Goal: Check status: Check status

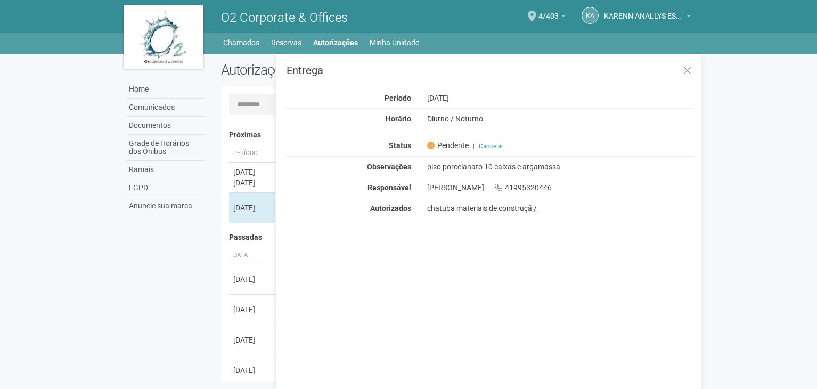
scroll to position [17, 0]
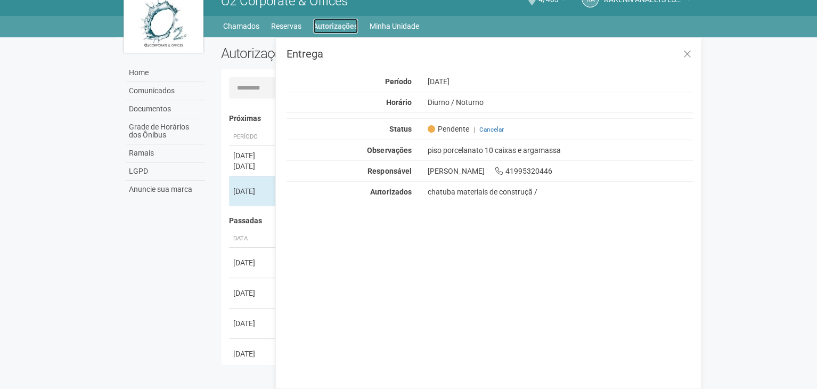
click at [328, 30] on link "Autorizações" at bounding box center [335, 26] width 45 height 15
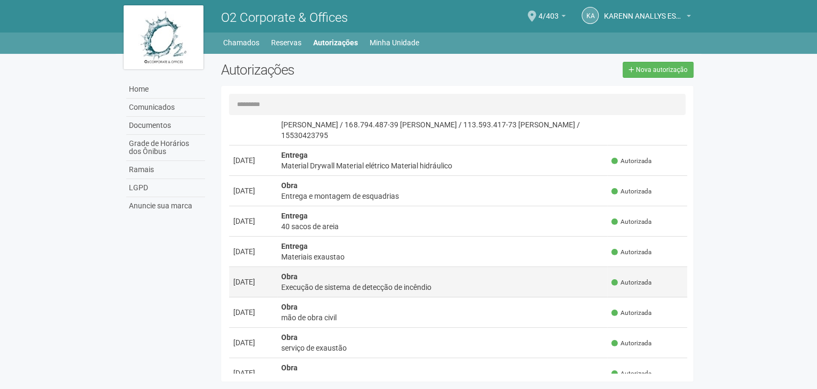
scroll to position [320, 0]
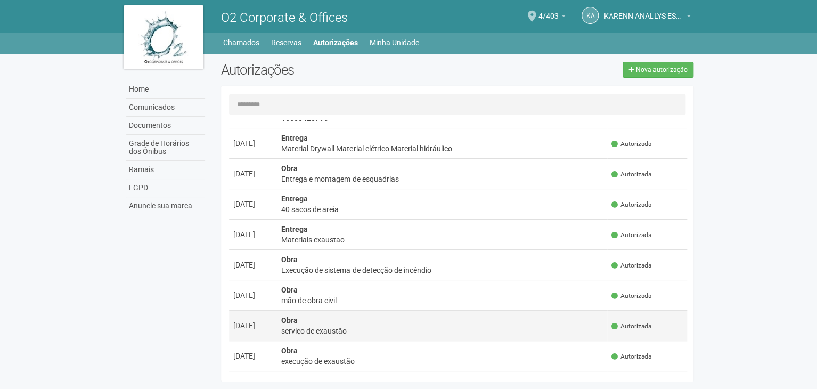
click at [361, 316] on td "Obra serviço de exaustão" at bounding box center [442, 326] width 330 height 30
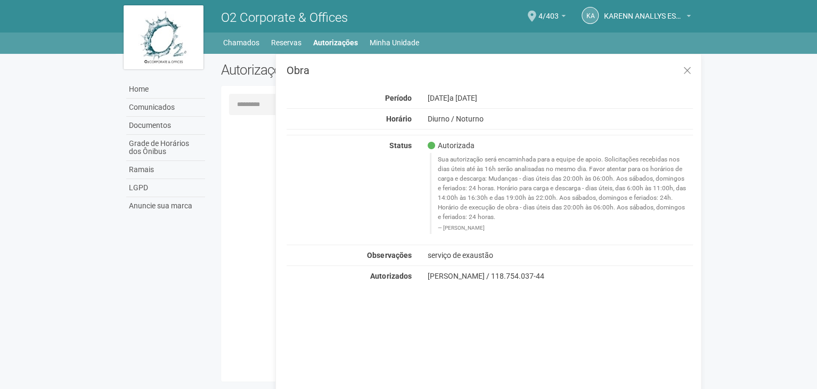
scroll to position [0, 0]
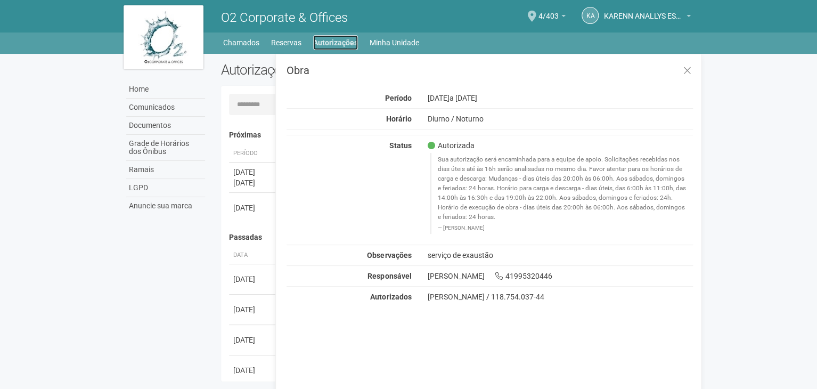
click at [337, 40] on link "Autorizações" at bounding box center [335, 42] width 45 height 15
